Goal: Task Accomplishment & Management: Manage account settings

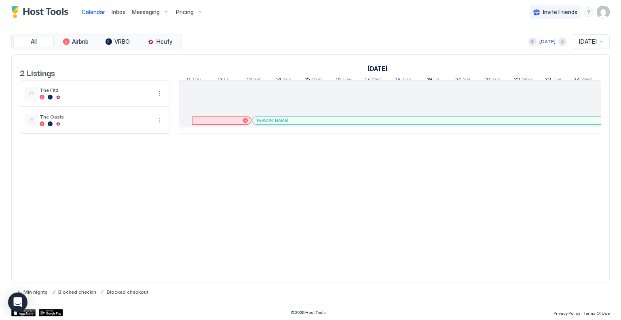
scroll to position [0, 633]
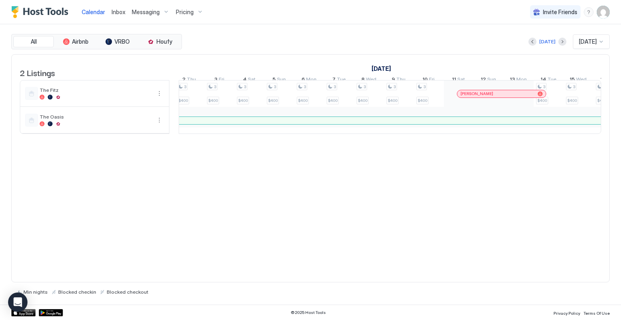
click at [488, 97] on div at bounding box center [488, 94] width 6 height 6
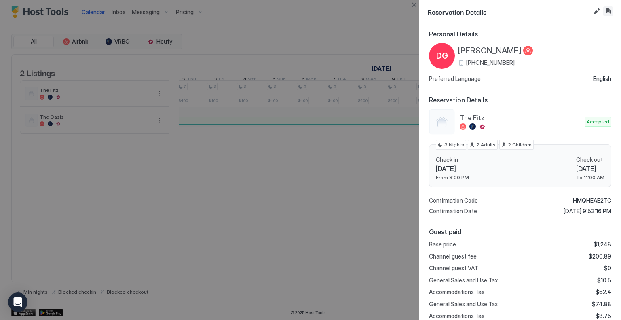
click at [607, 11] on button "Inbox" at bounding box center [608, 11] width 10 height 10
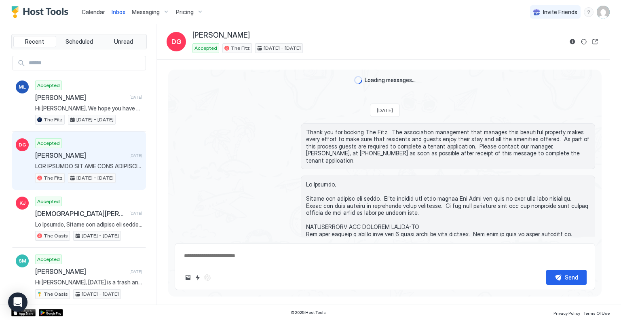
scroll to position [1210, 0]
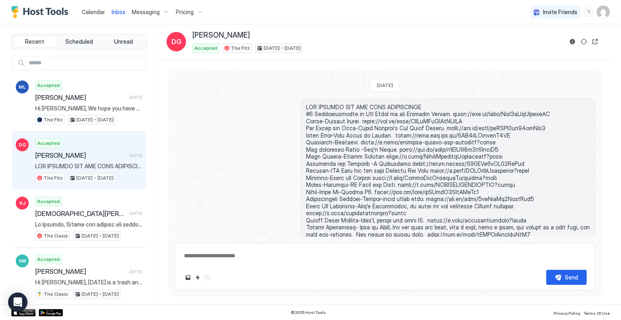
click at [540, 258] on div "Scheduled Messages" at bounding box center [558, 262] width 55 height 8
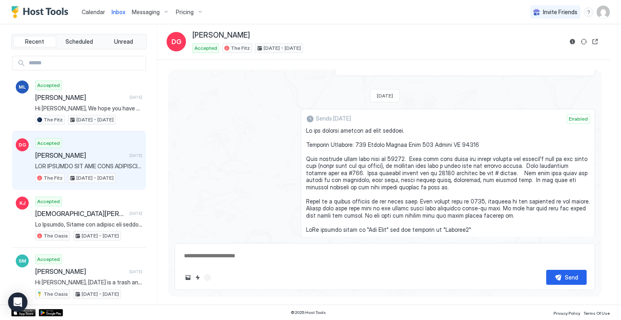
scroll to position [1524, 0]
click at [557, 261] on button "Edit message" at bounding box center [561, 265] width 8 height 8
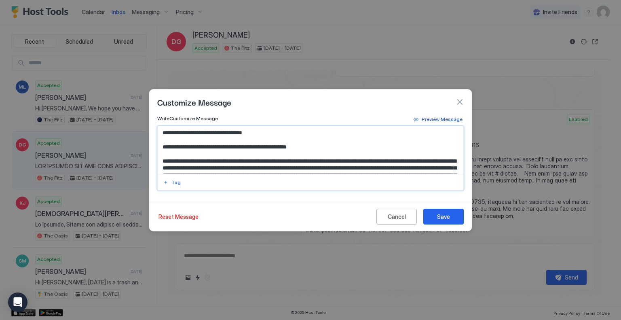
click at [256, 160] on textarea "Input Field" at bounding box center [311, 150] width 306 height 48
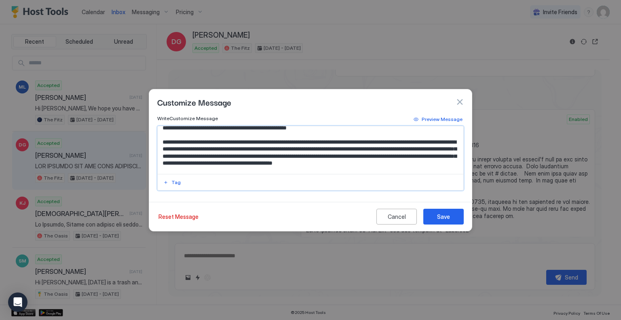
scroll to position [19, 0]
click at [264, 156] on textarea "Input Field" at bounding box center [311, 150] width 306 height 48
type textarea "**********"
click at [440, 219] on div "Save" at bounding box center [443, 216] width 13 height 8
